Goal: Contribute content: Add original content to the website for others to see

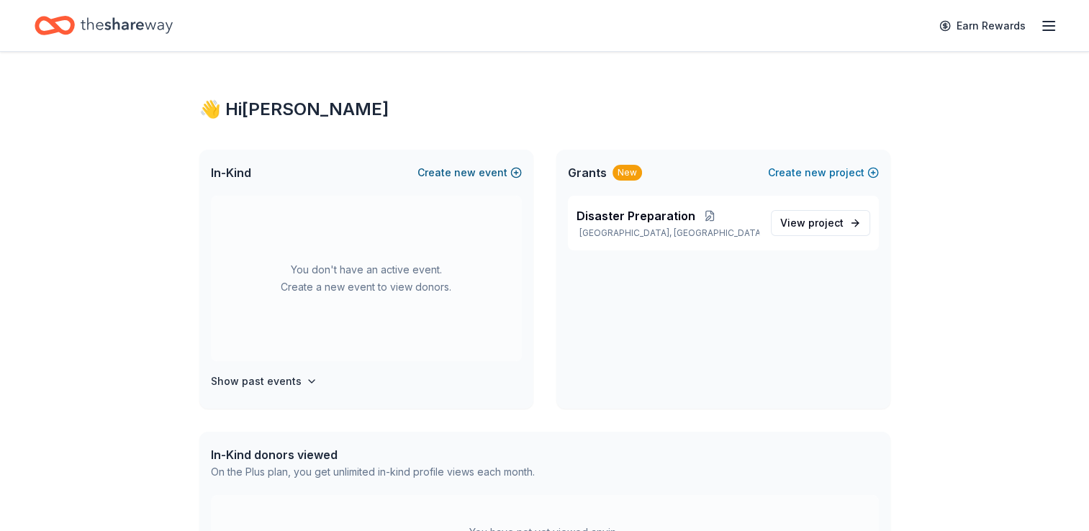
click at [474, 170] on span "new" at bounding box center [465, 172] width 22 height 17
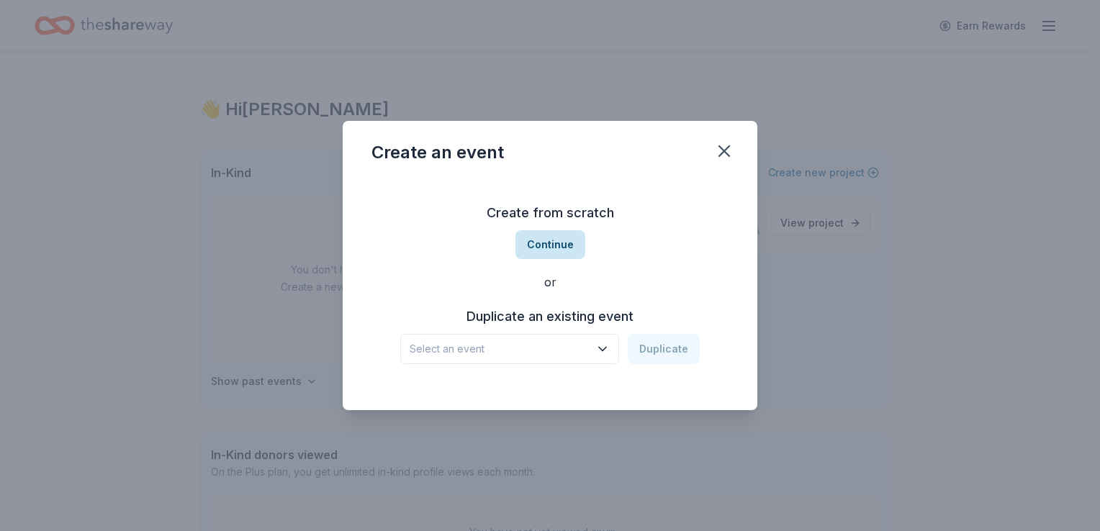
click at [553, 256] on button "Continue" at bounding box center [550, 244] width 70 height 29
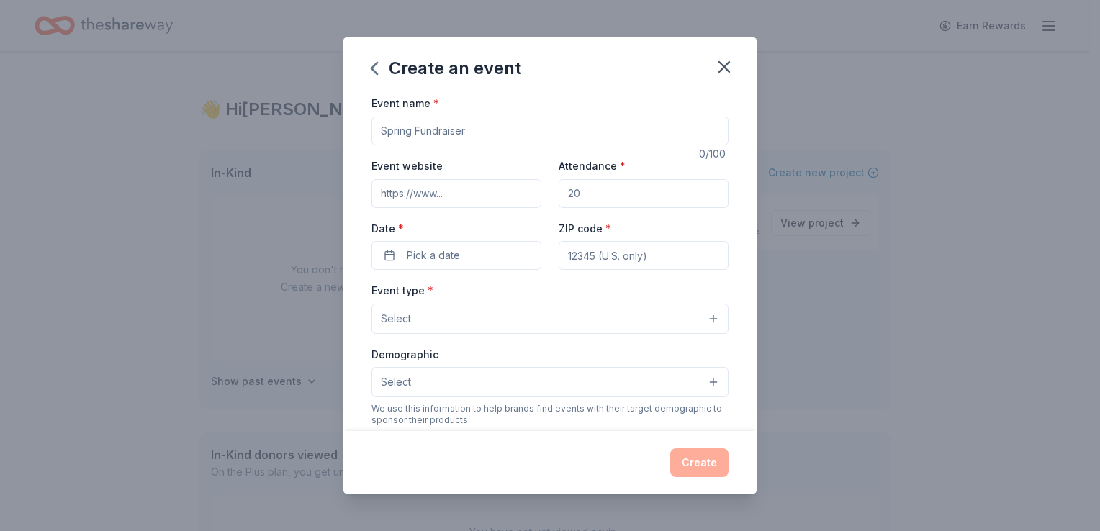
click at [524, 124] on input "Event name *" at bounding box center [549, 131] width 357 height 29
type input "Yearly Celebration"
type input "150"
click at [446, 258] on span "Pick a date" at bounding box center [433, 255] width 53 height 17
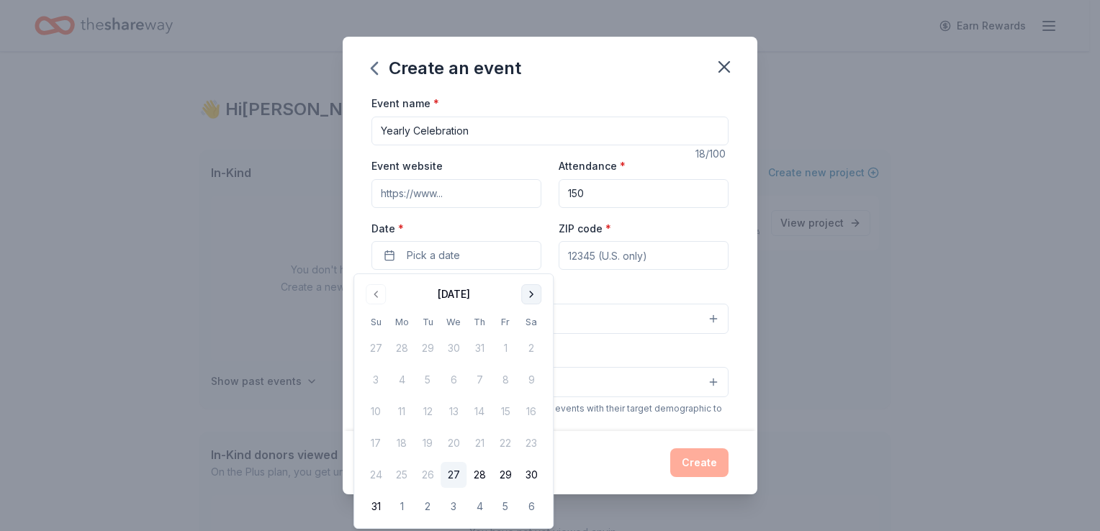
click at [534, 296] on button "Go to next month" at bounding box center [531, 294] width 20 height 20
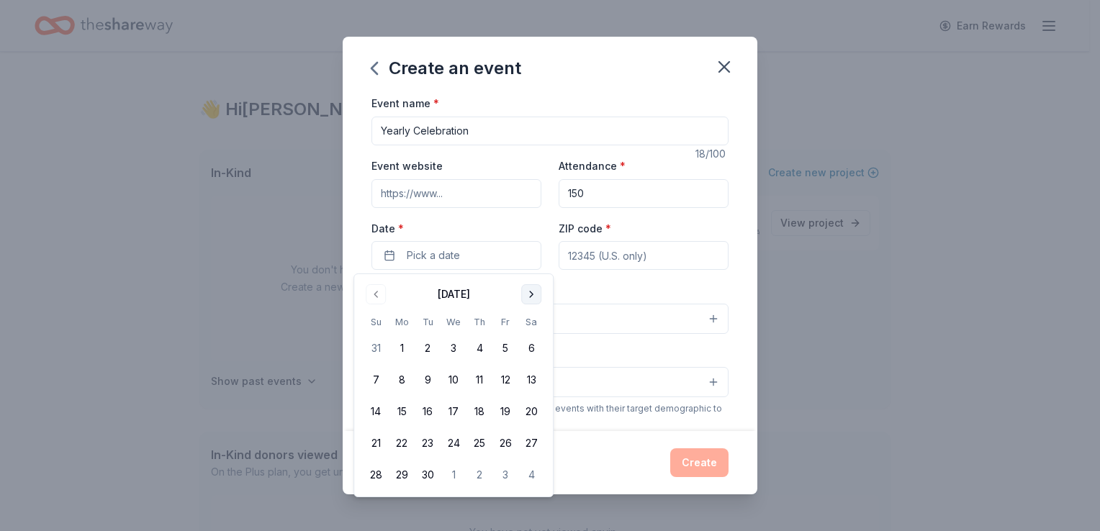
click at [534, 296] on button "Go to next month" at bounding box center [531, 294] width 20 height 20
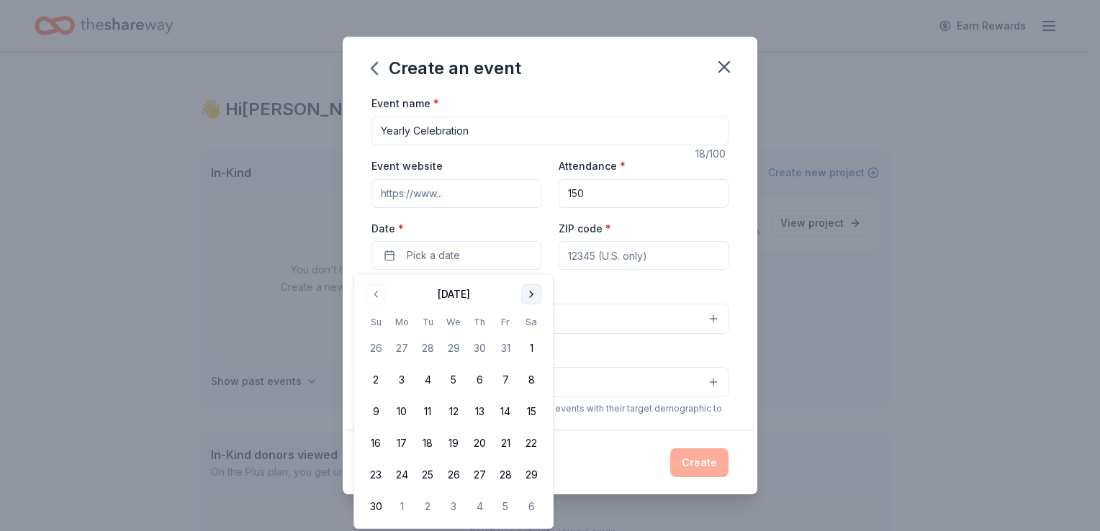
click at [534, 296] on button "Go to next month" at bounding box center [531, 294] width 20 height 20
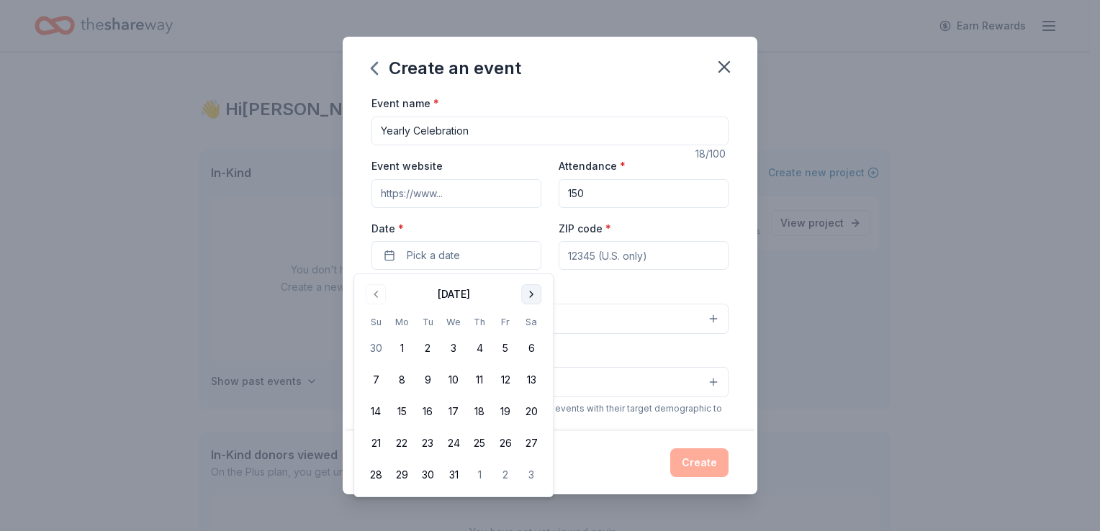
click at [534, 296] on button "Go to next month" at bounding box center [531, 294] width 20 height 20
click at [481, 442] on button "22" at bounding box center [479, 443] width 26 height 26
click at [650, 263] on input "ZIP code *" at bounding box center [643, 255] width 170 height 29
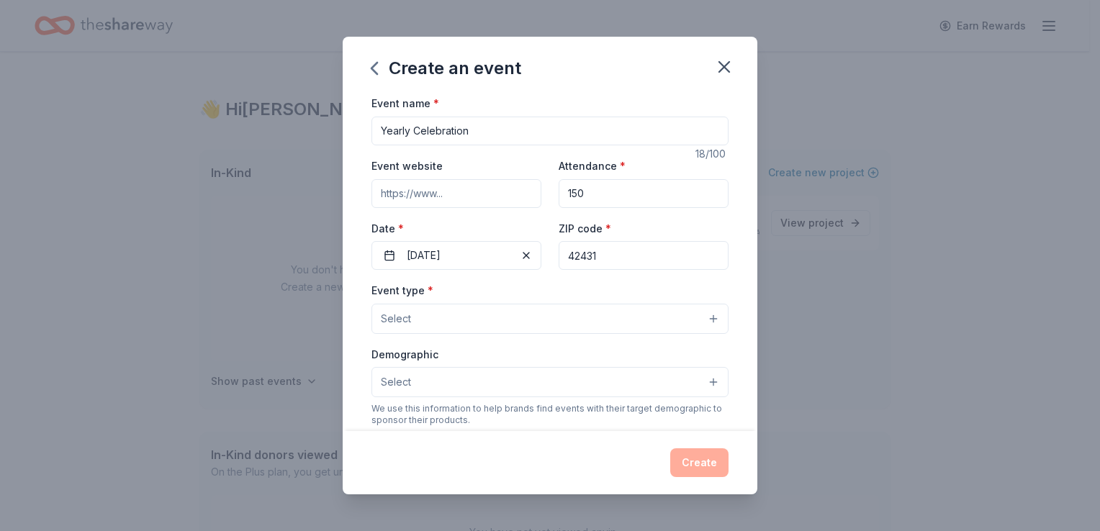
type input "42431"
click at [410, 321] on button "Select" at bounding box center [549, 319] width 357 height 30
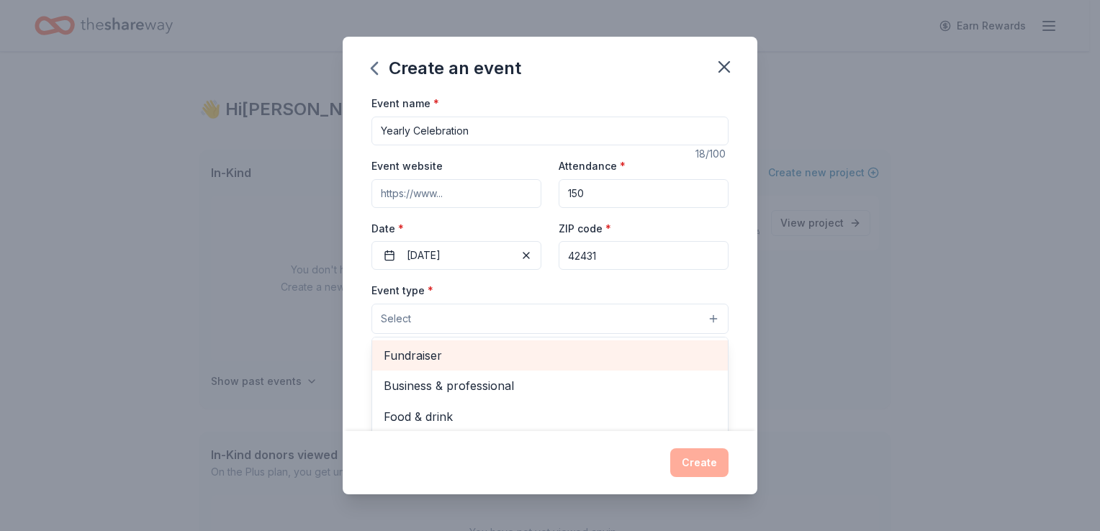
click at [396, 364] on span "Fundraiser" at bounding box center [550, 355] width 332 height 19
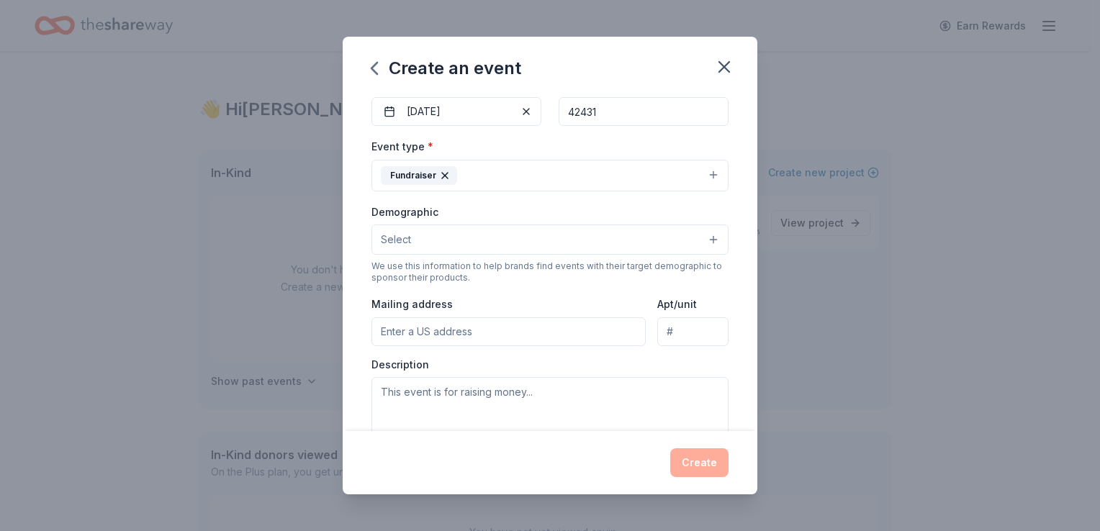
click at [500, 176] on button "Fundraiser" at bounding box center [549, 176] width 357 height 32
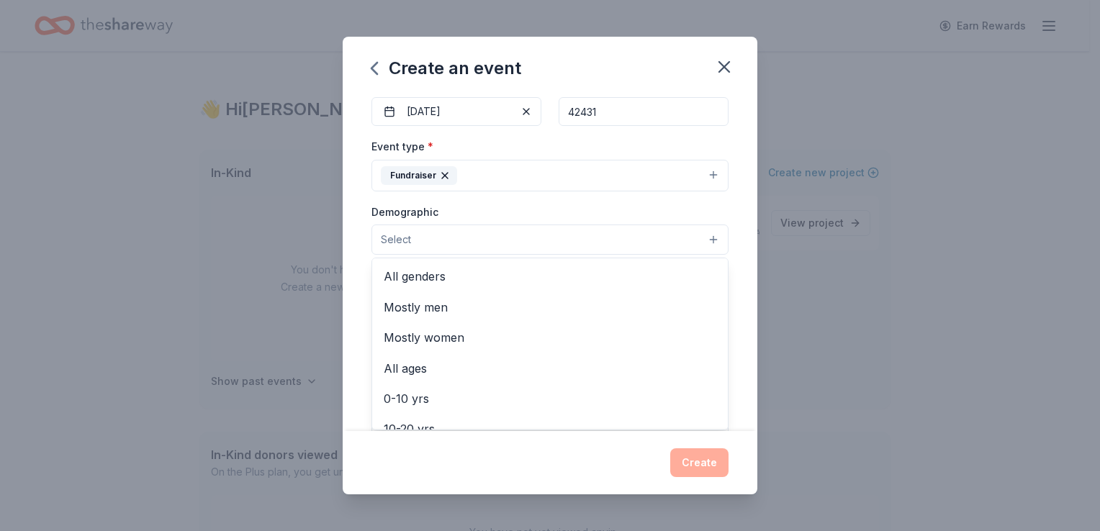
click at [481, 243] on button "Select" at bounding box center [549, 240] width 357 height 30
click at [474, 278] on span "All genders" at bounding box center [550, 276] width 332 height 19
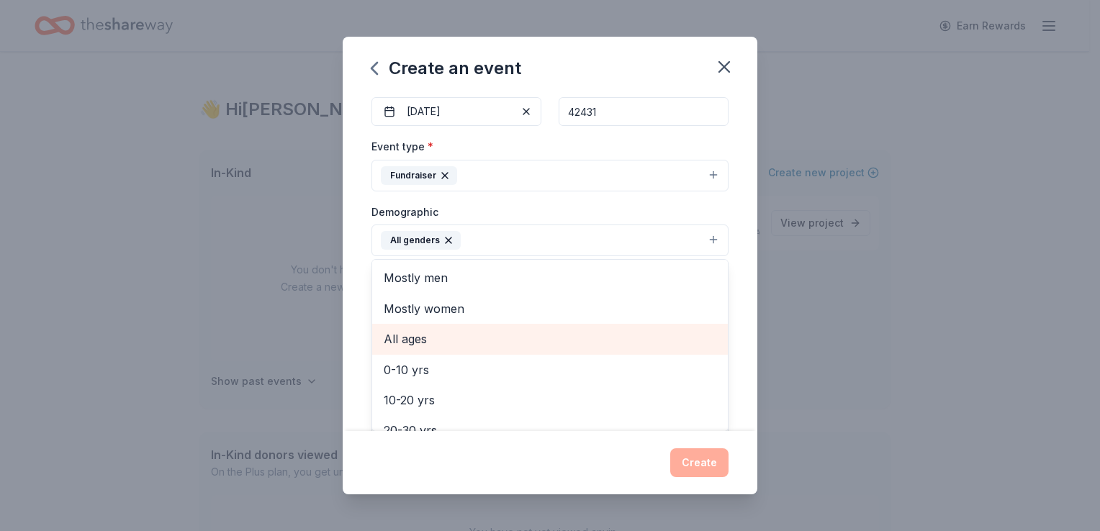
click at [466, 340] on span "All ages" at bounding box center [550, 339] width 332 height 19
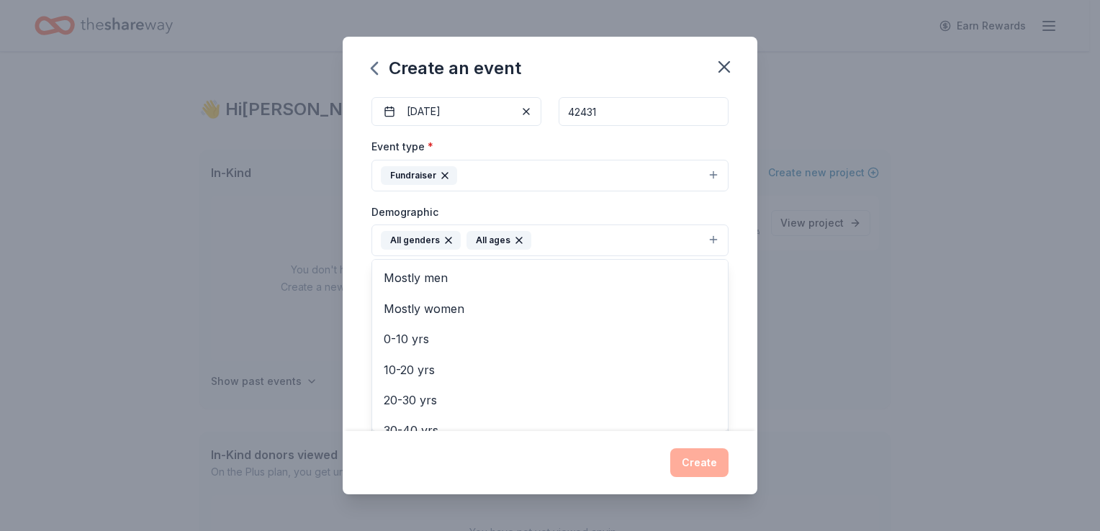
click at [647, 211] on div "Demographic All genders All ages Mostly men Mostly women 0-10 yrs 10-20 yrs 20-…" at bounding box center [549, 230] width 357 height 54
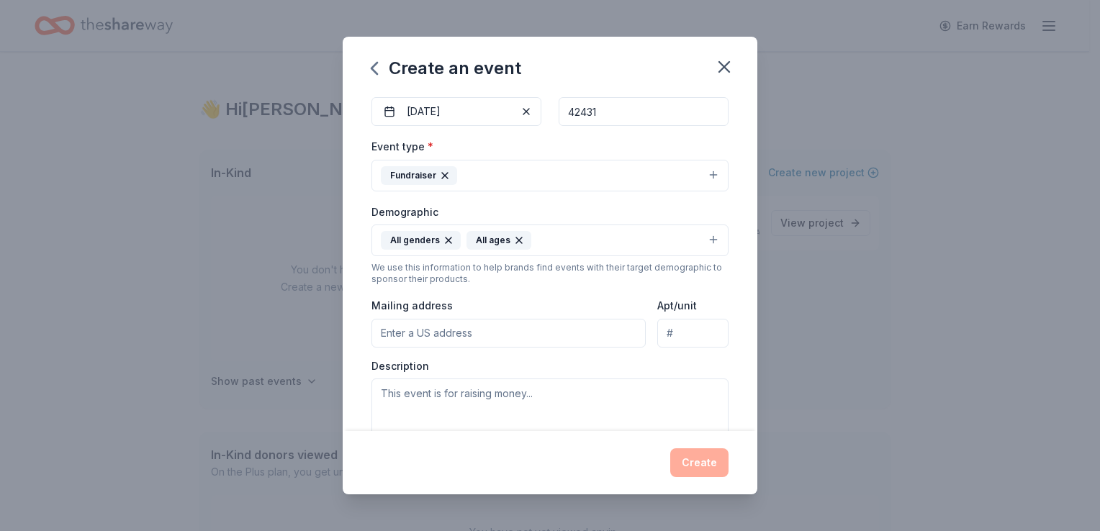
click at [573, 329] on input "Mailing address" at bounding box center [508, 333] width 274 height 29
type input "15 E Center Street"
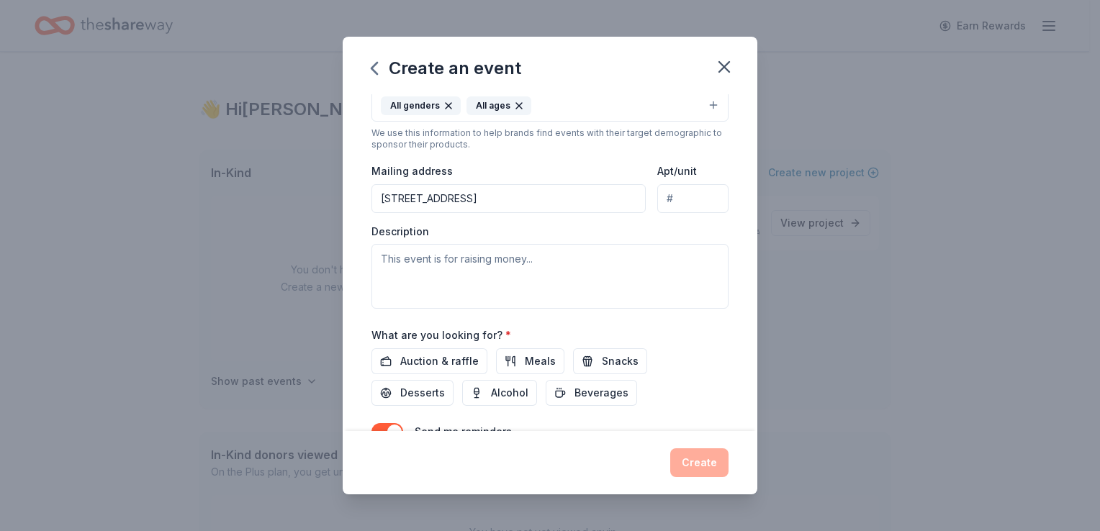
scroll to position [288, 0]
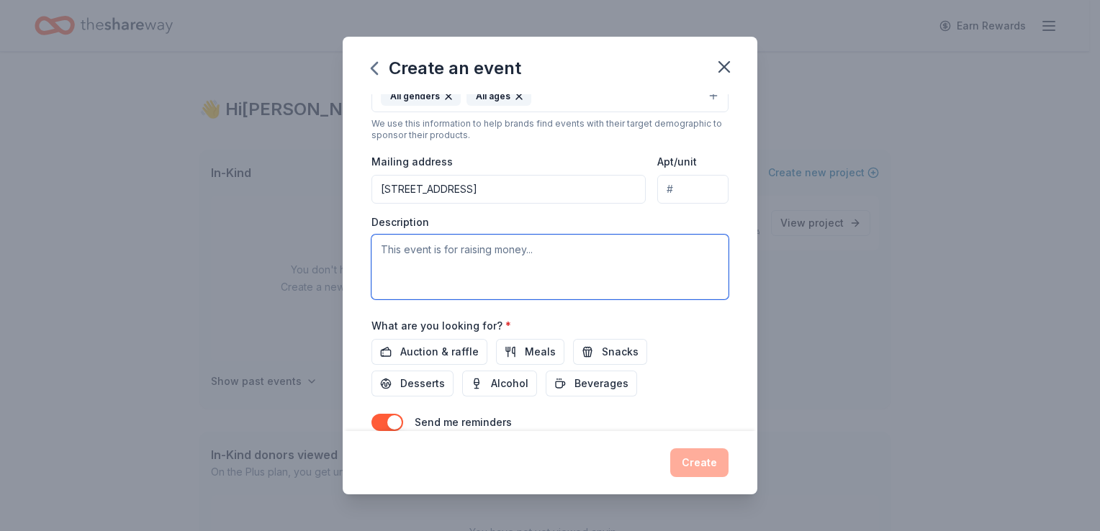
click at [538, 255] on textarea at bounding box center [549, 267] width 357 height 65
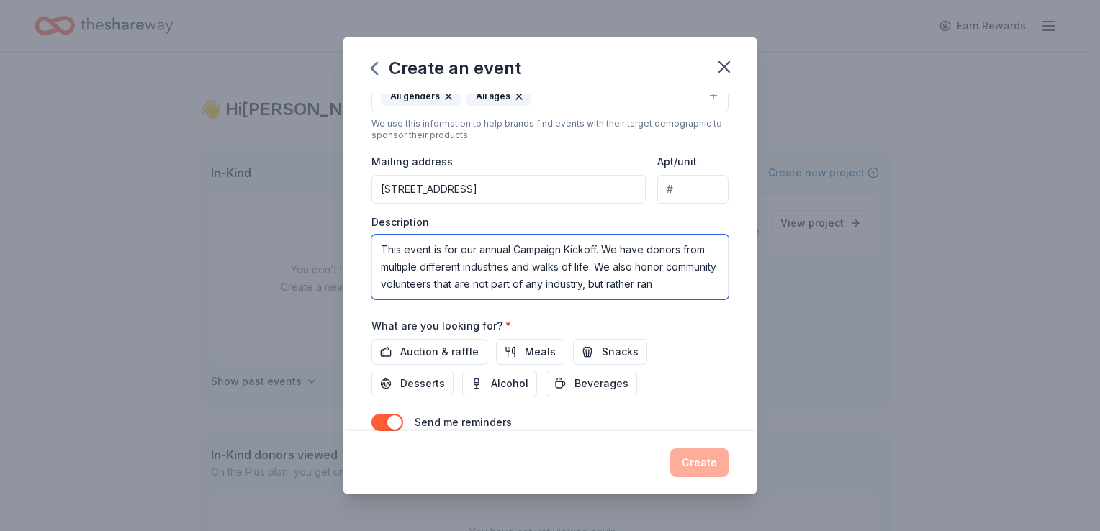
scroll to position [9, 0]
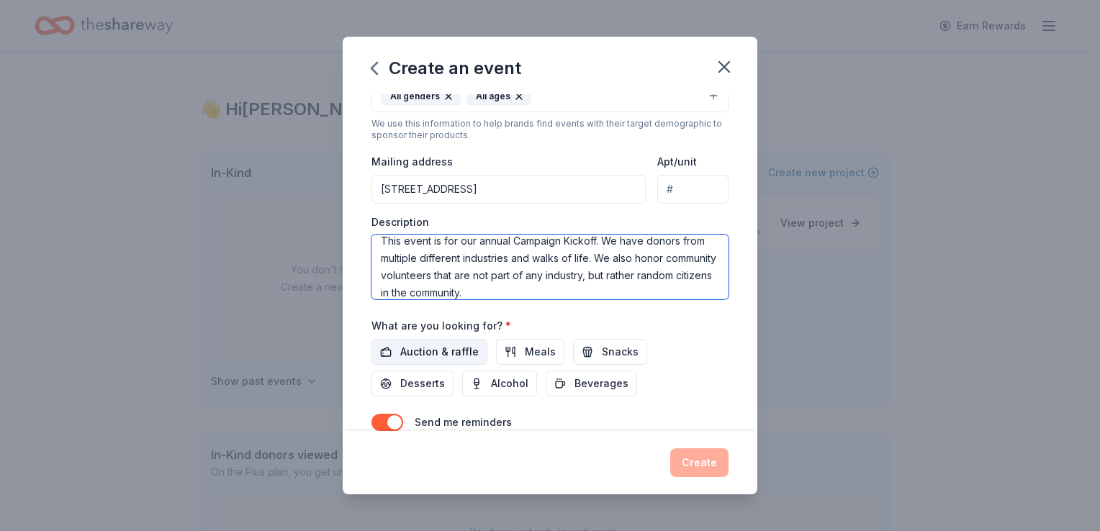
type textarea "This event is for our annual Campaign Kickoff. We have donors from multiple dif…"
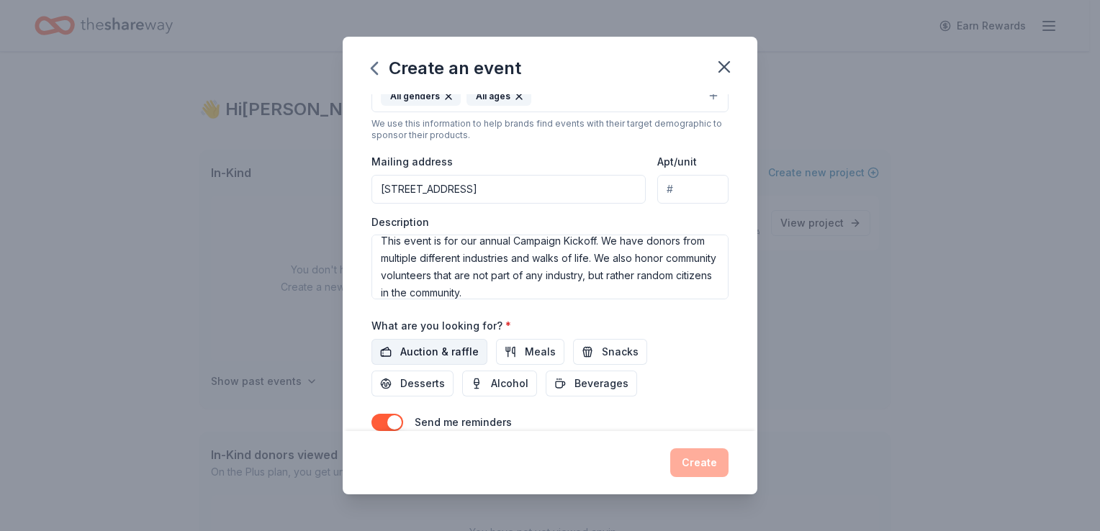
click at [469, 350] on span "Auction & raffle" at bounding box center [439, 351] width 78 height 17
click at [512, 356] on button "Meals" at bounding box center [530, 352] width 68 height 26
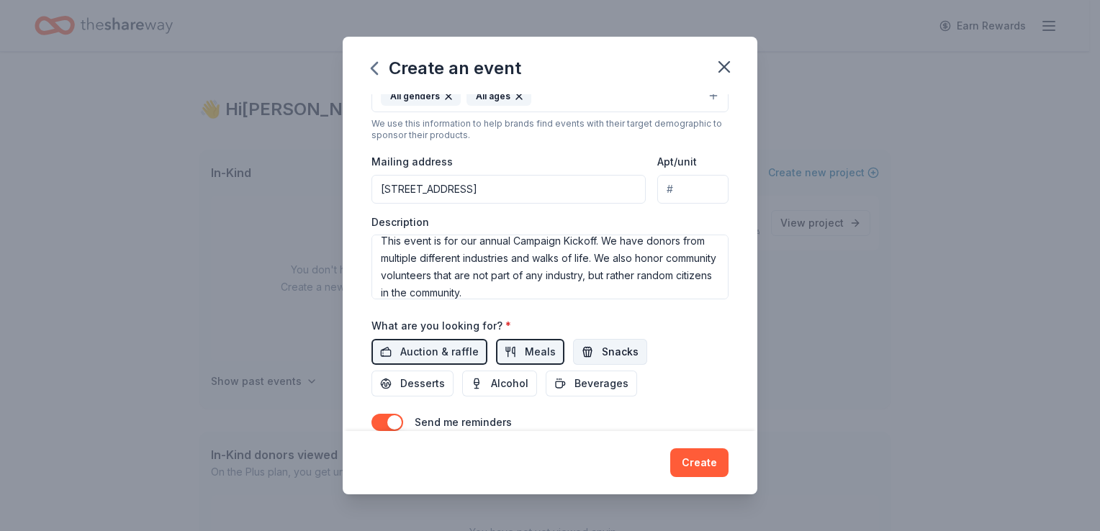
click at [602, 354] on span "Snacks" at bounding box center [620, 351] width 37 height 17
click at [597, 386] on span "Beverages" at bounding box center [601, 383] width 54 height 17
click at [491, 380] on span "Alcohol" at bounding box center [509, 383] width 37 height 17
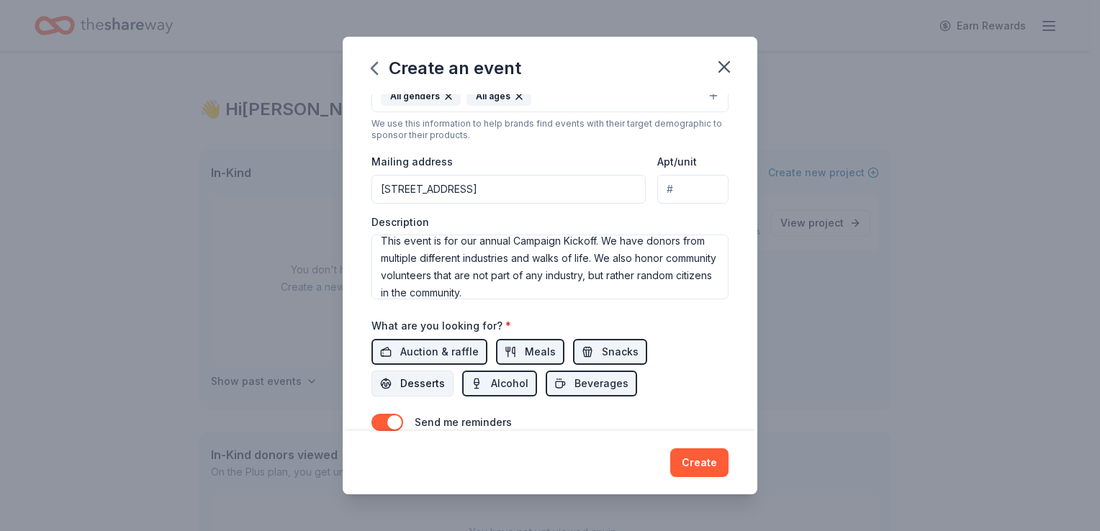
click at [422, 387] on span "Desserts" at bounding box center [422, 383] width 45 height 17
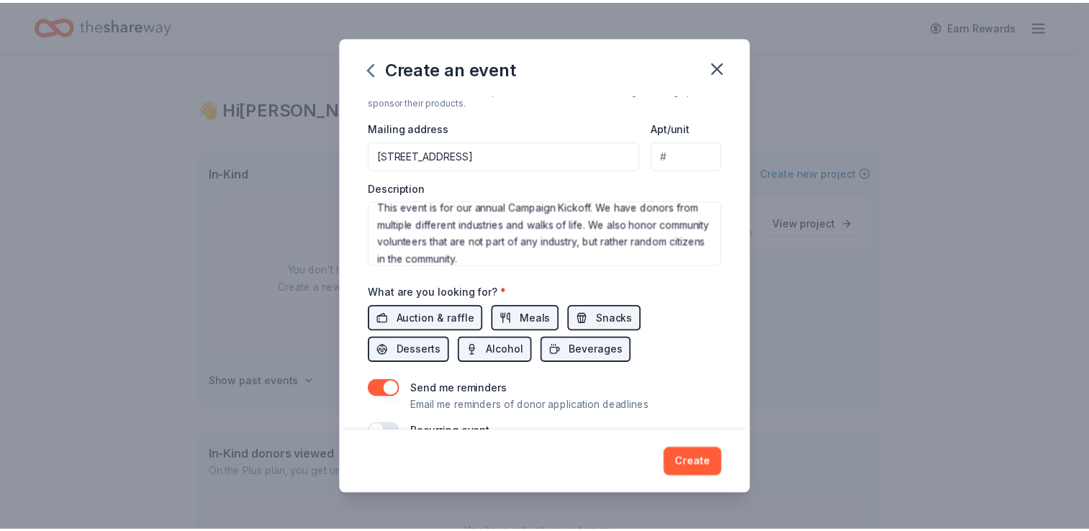
scroll to position [353, 0]
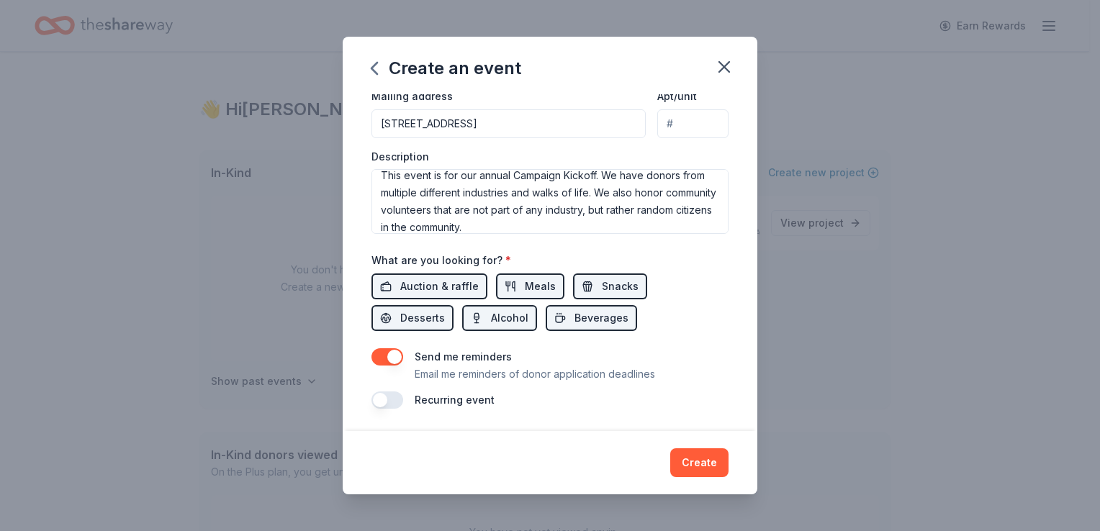
click at [520, 124] on input "15 E Center Street" at bounding box center [508, 123] width 274 height 29
type input "15 East Center Street, Madisonville, KY, 42431"
click at [691, 468] on button "Create" at bounding box center [699, 462] width 58 height 29
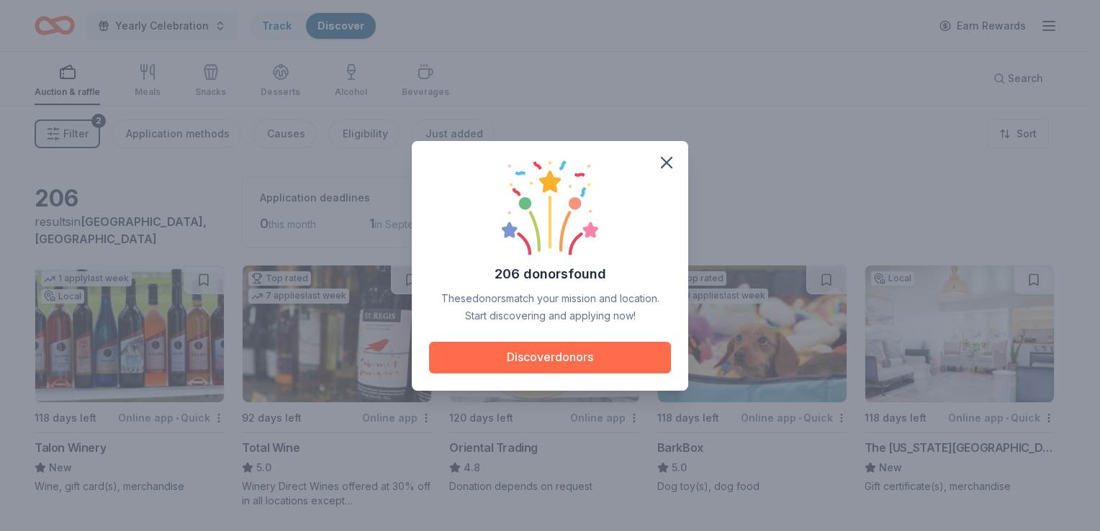
click at [534, 362] on button "Discover donors" at bounding box center [550, 358] width 242 height 32
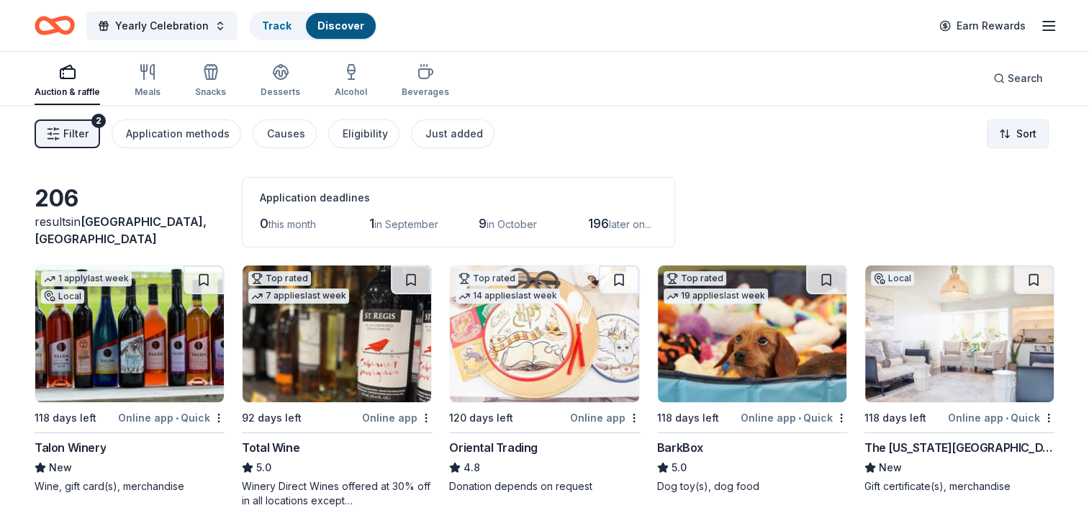
click at [1019, 131] on html "Yearly Celebration Track Discover Earn Rewards Auction & raffle Meals Snacks De…" at bounding box center [544, 265] width 1089 height 531
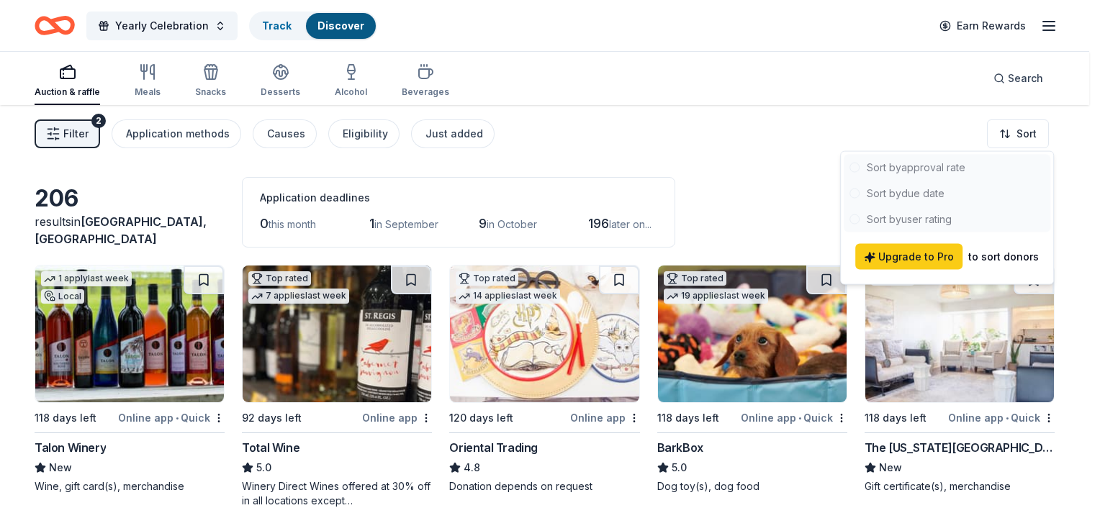
click at [932, 195] on div at bounding box center [946, 194] width 207 height 78
click at [783, 191] on html "Yearly Celebration Track Discover Earn Rewards Auction & raffle Meals Snacks De…" at bounding box center [550, 265] width 1100 height 531
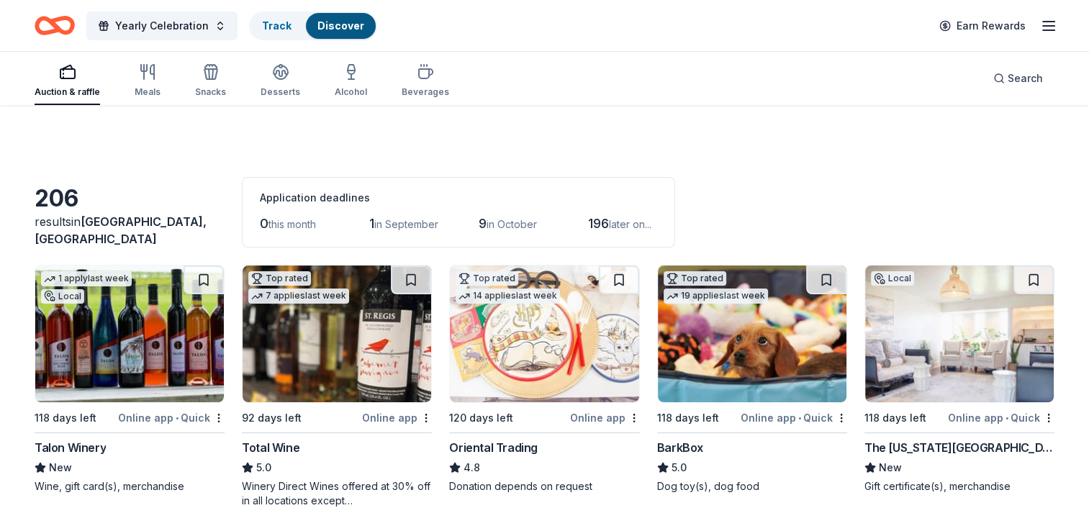
scroll to position [72, 0]
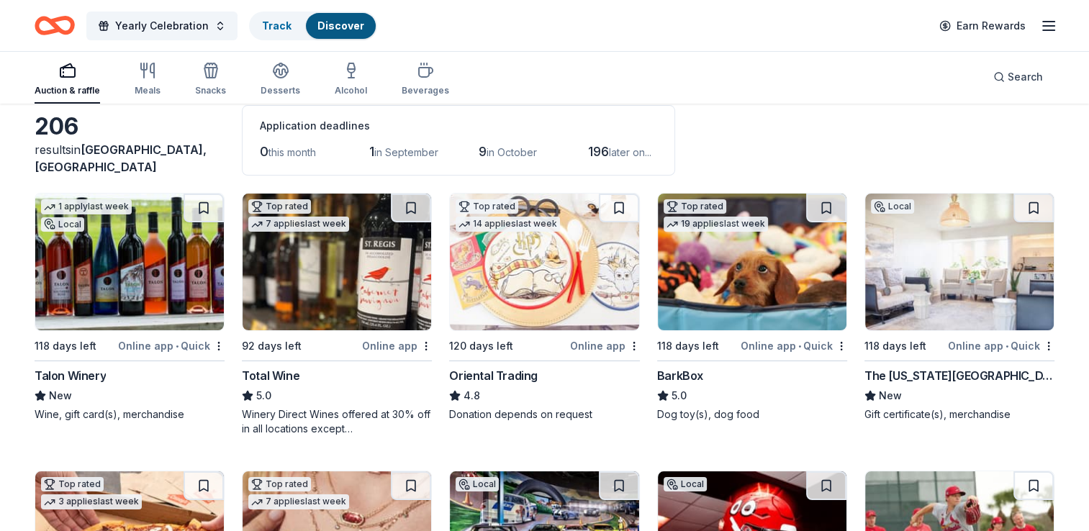
click at [526, 393] on div "4.8" at bounding box center [544, 395] width 190 height 17
click at [715, 292] on img at bounding box center [752, 262] width 189 height 137
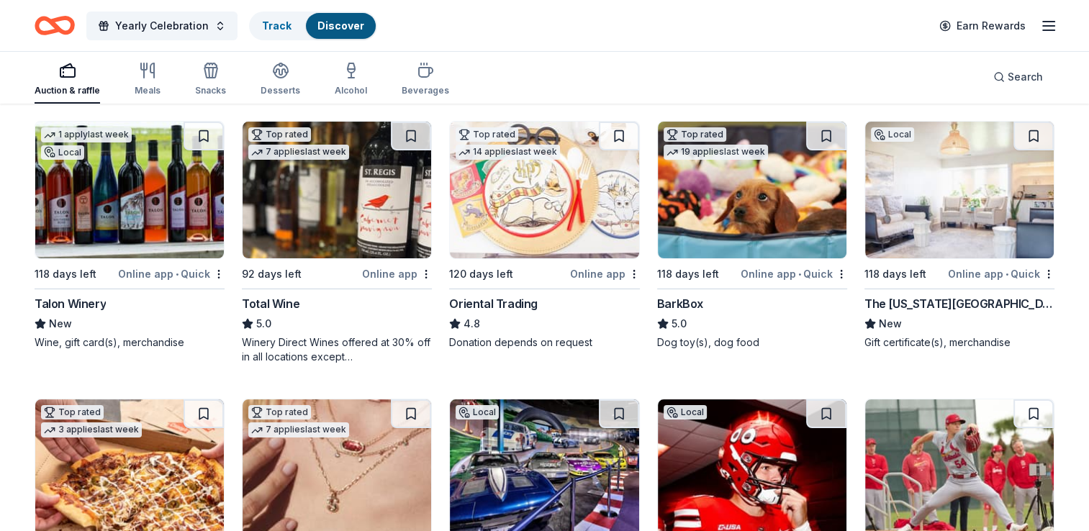
click at [910, 210] on img at bounding box center [959, 190] width 189 height 137
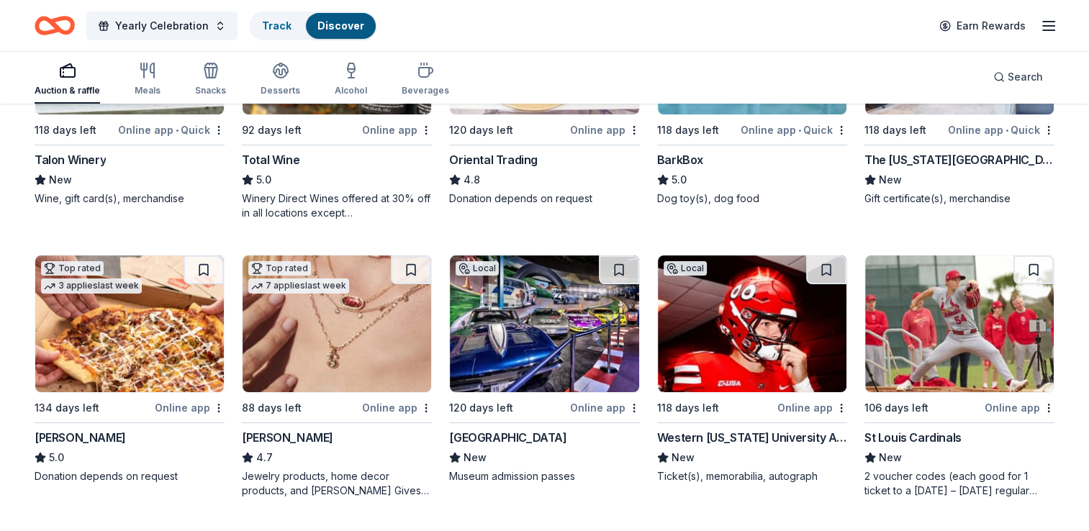
scroll to position [360, 0]
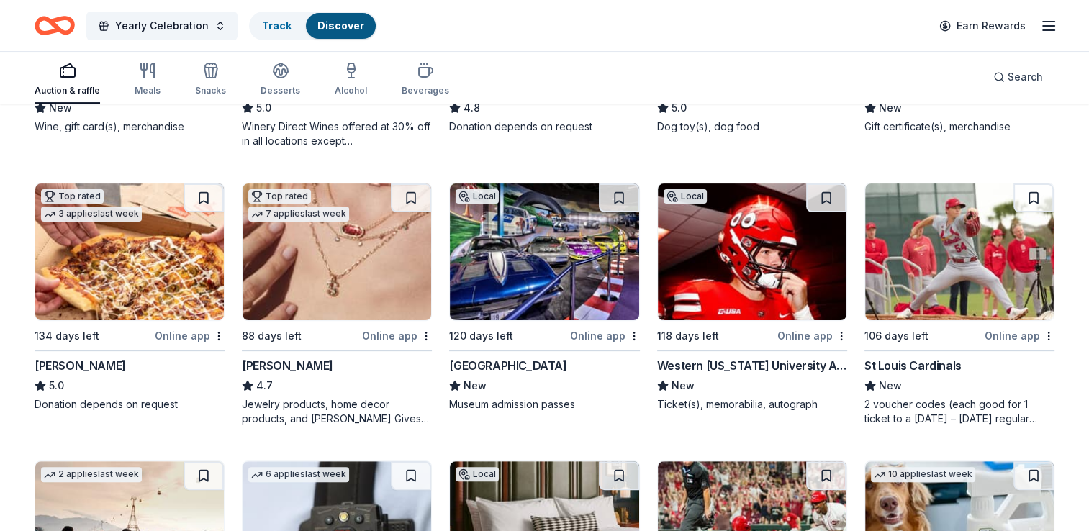
click at [119, 255] on img at bounding box center [129, 252] width 189 height 137
click at [363, 239] on img at bounding box center [337, 252] width 189 height 137
click at [961, 205] on img at bounding box center [959, 252] width 189 height 137
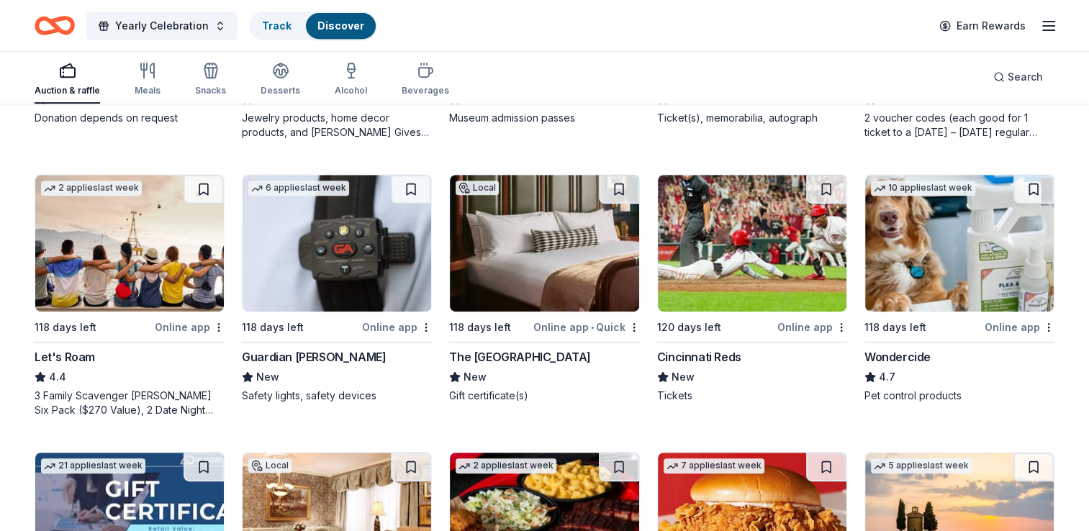
scroll to position [648, 0]
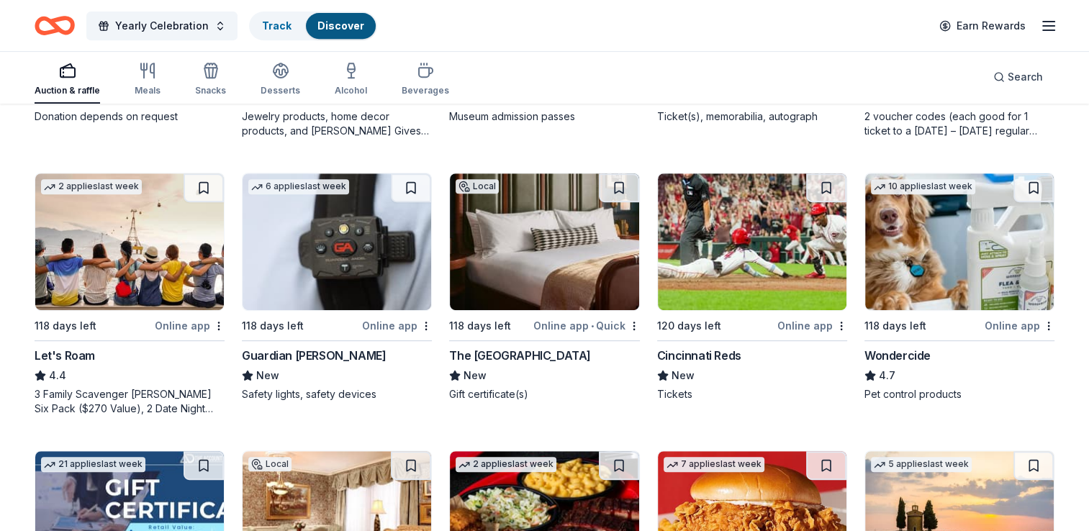
click at [321, 237] on img at bounding box center [337, 241] width 189 height 137
click at [904, 203] on img at bounding box center [959, 241] width 189 height 137
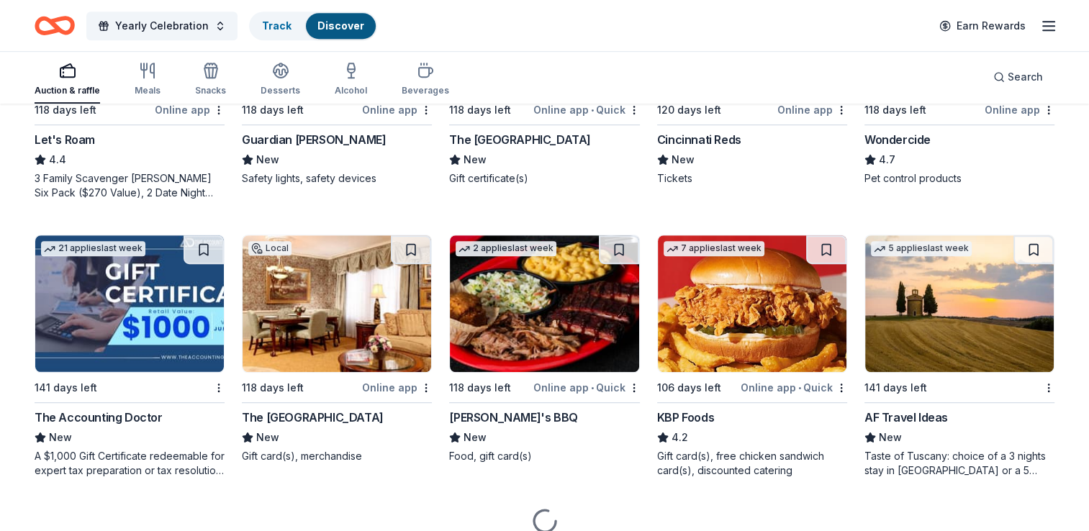
scroll to position [924, 0]
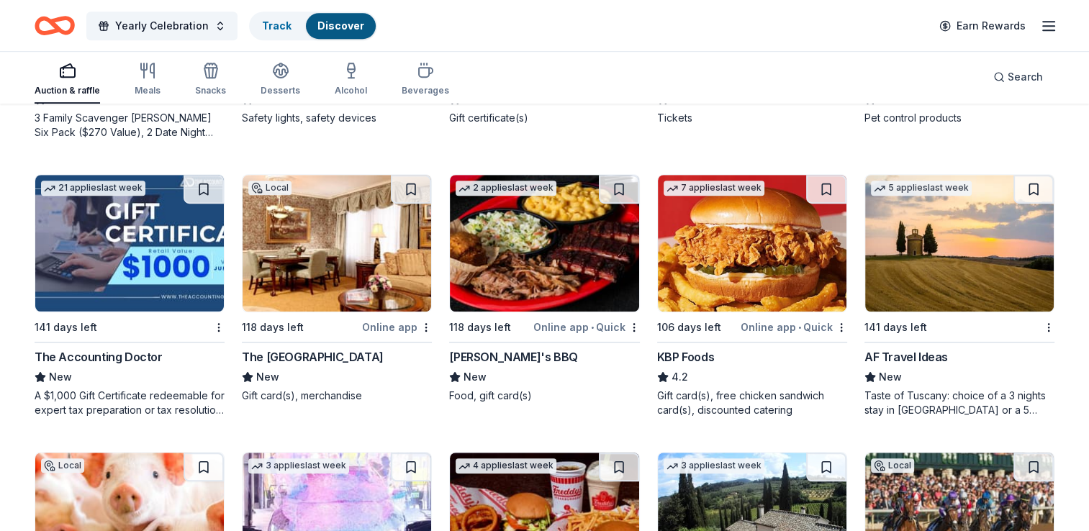
click at [348, 253] on img at bounding box center [337, 243] width 189 height 137
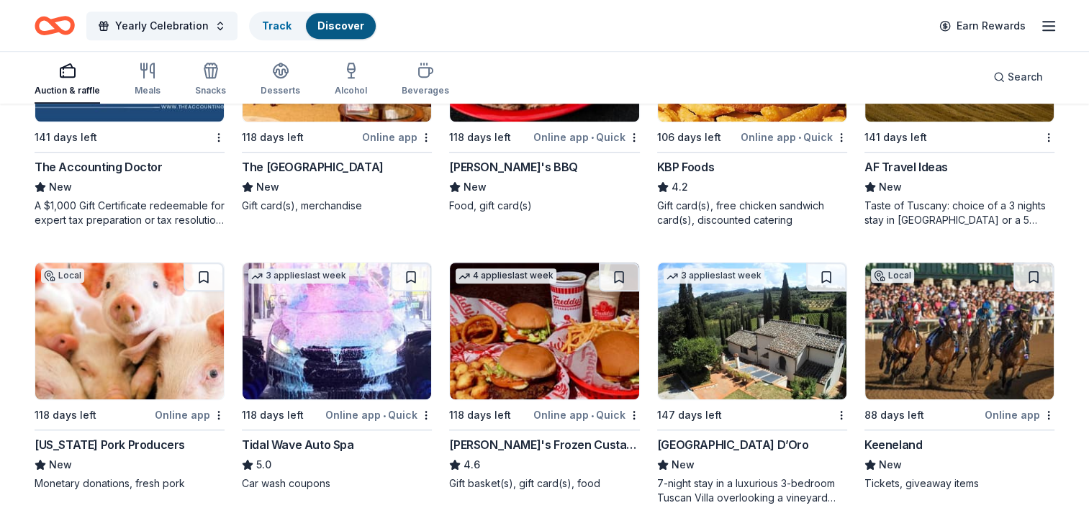
scroll to position [1140, 0]
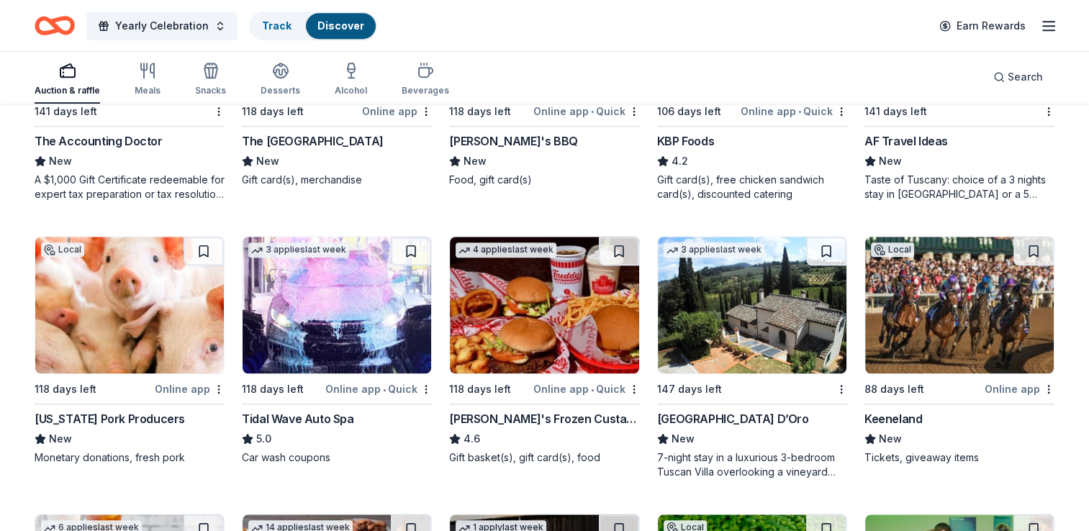
click at [988, 353] on img at bounding box center [959, 305] width 189 height 137
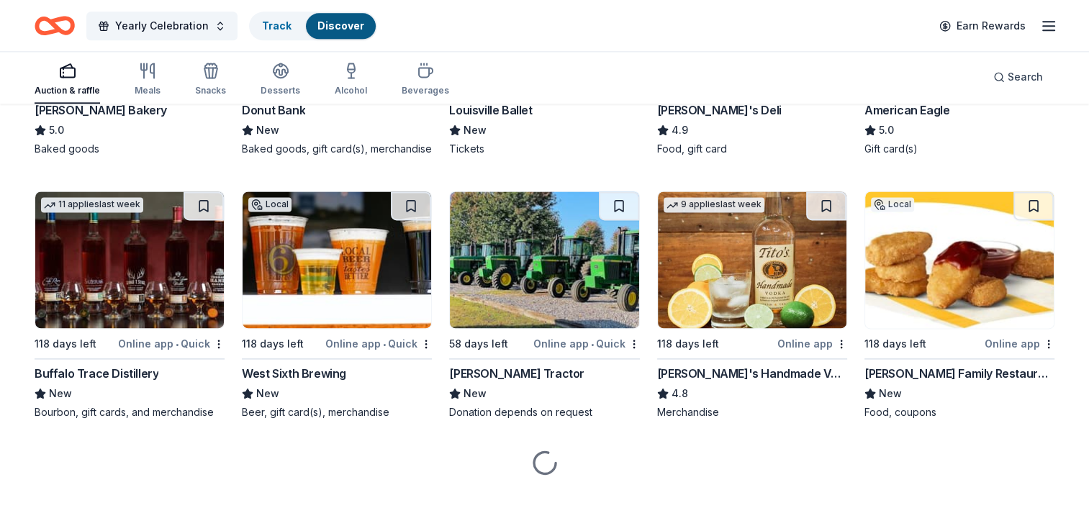
scroll to position [1991, 0]
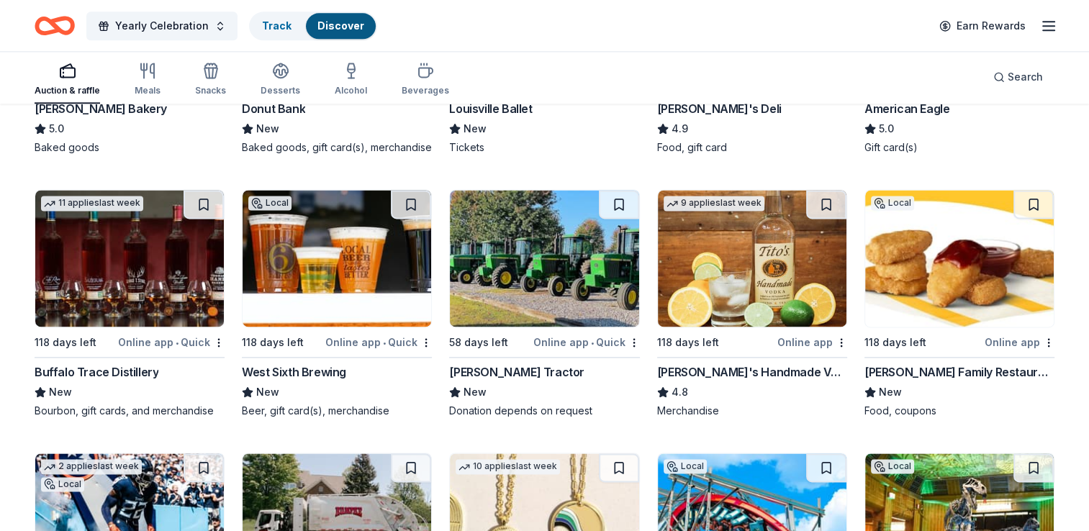
click at [119, 277] on img at bounding box center [129, 258] width 189 height 137
click at [309, 254] on img at bounding box center [337, 258] width 189 height 137
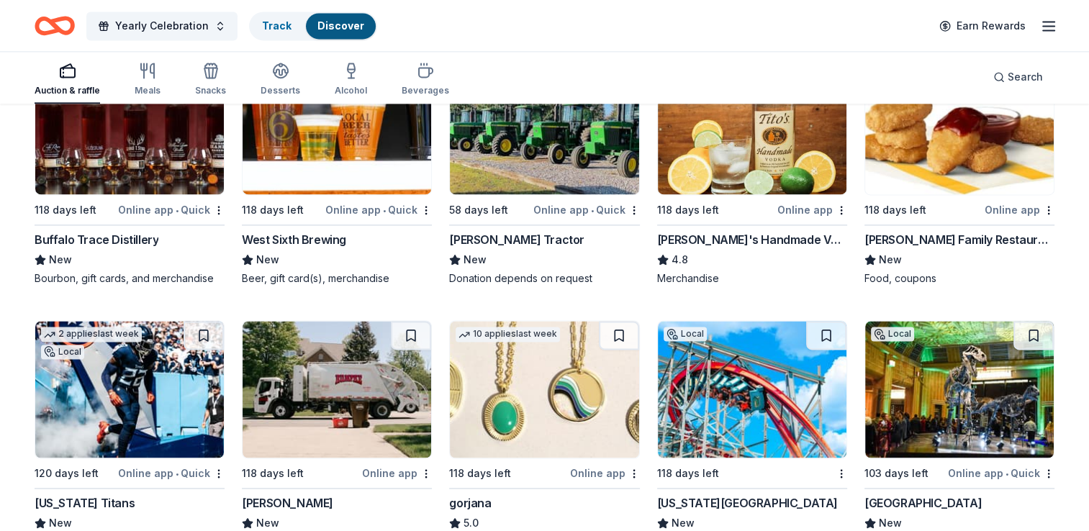
scroll to position [2135, 0]
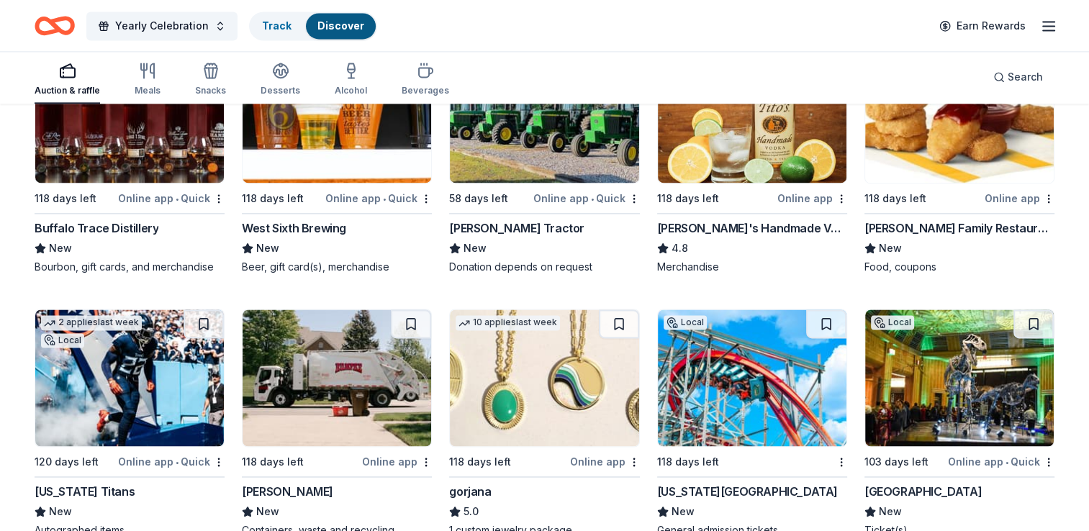
click at [138, 353] on img at bounding box center [129, 377] width 189 height 137
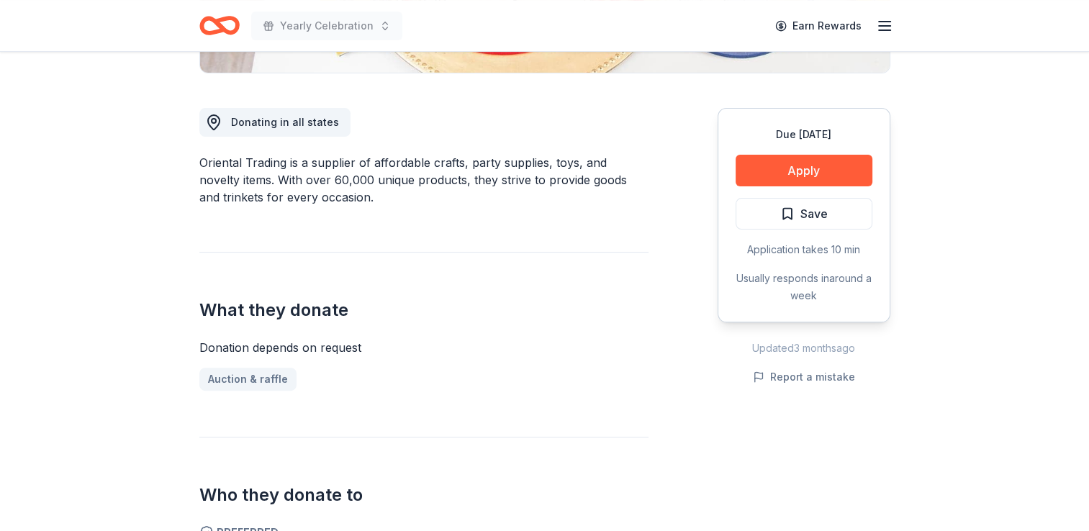
scroll to position [288, 0]
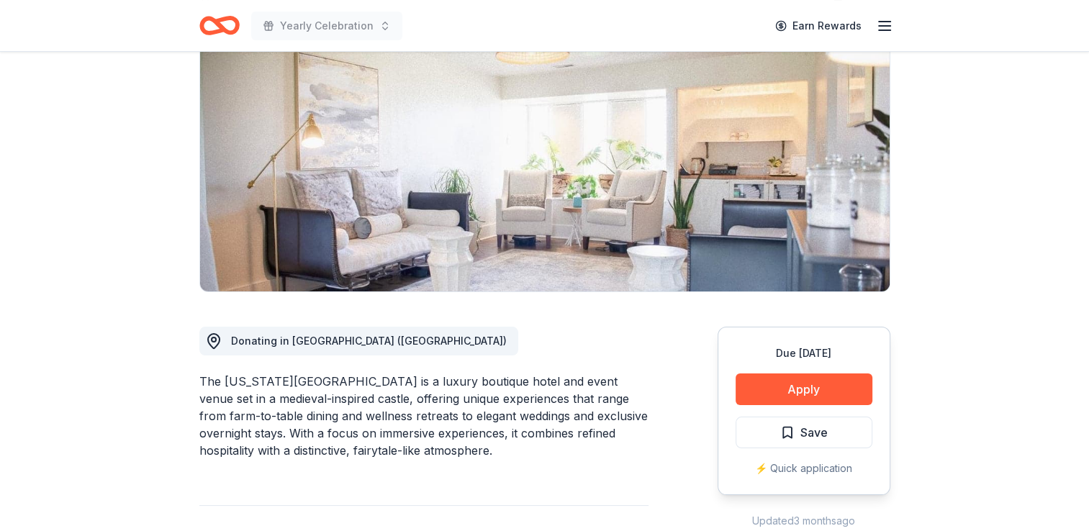
scroll to position [144, 0]
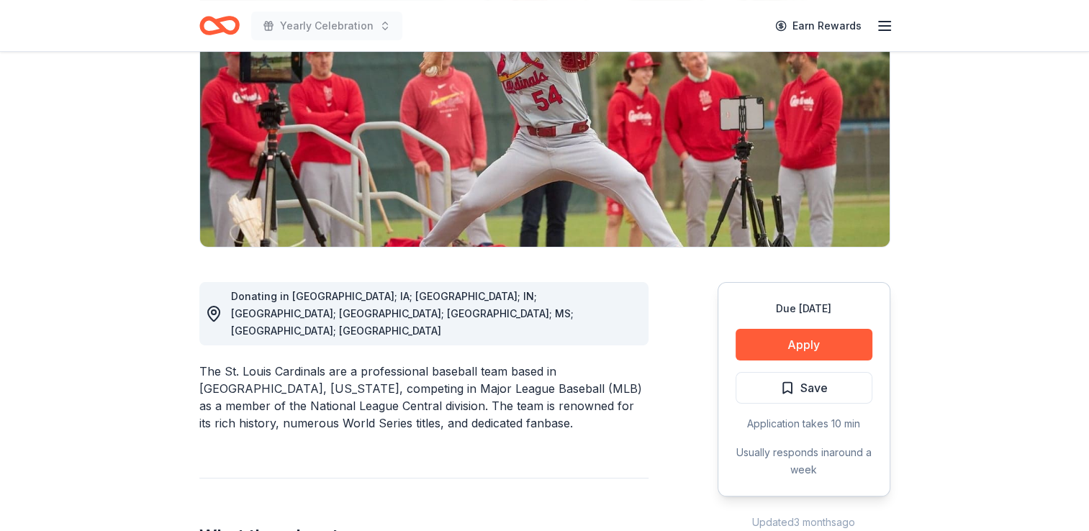
scroll to position [72, 0]
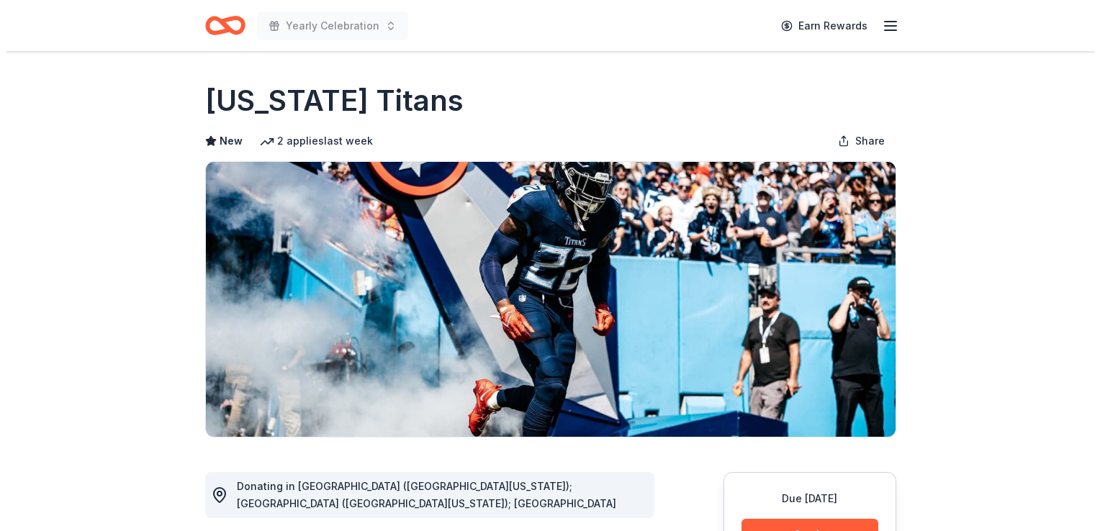
scroll to position [144, 0]
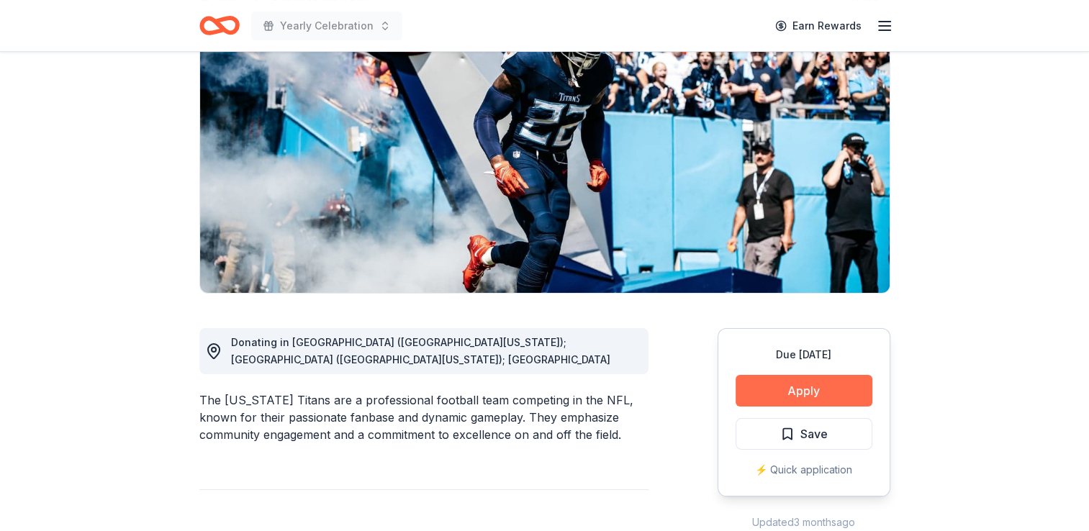
click at [796, 402] on button "Apply" at bounding box center [803, 391] width 137 height 32
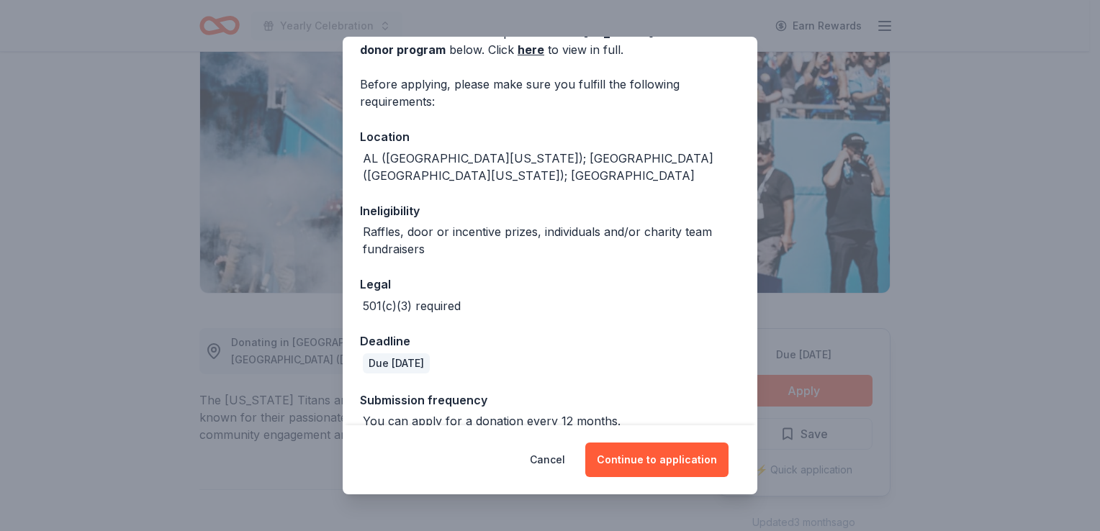
scroll to position [86, 0]
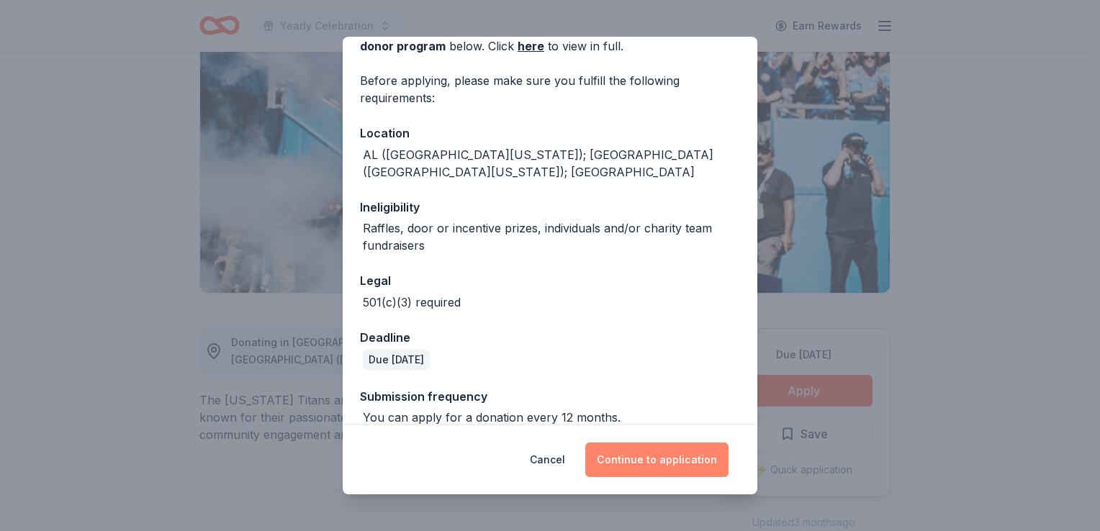
click at [668, 453] on button "Continue to application" at bounding box center [656, 460] width 143 height 35
